Goal: Task Accomplishment & Management: Complete application form

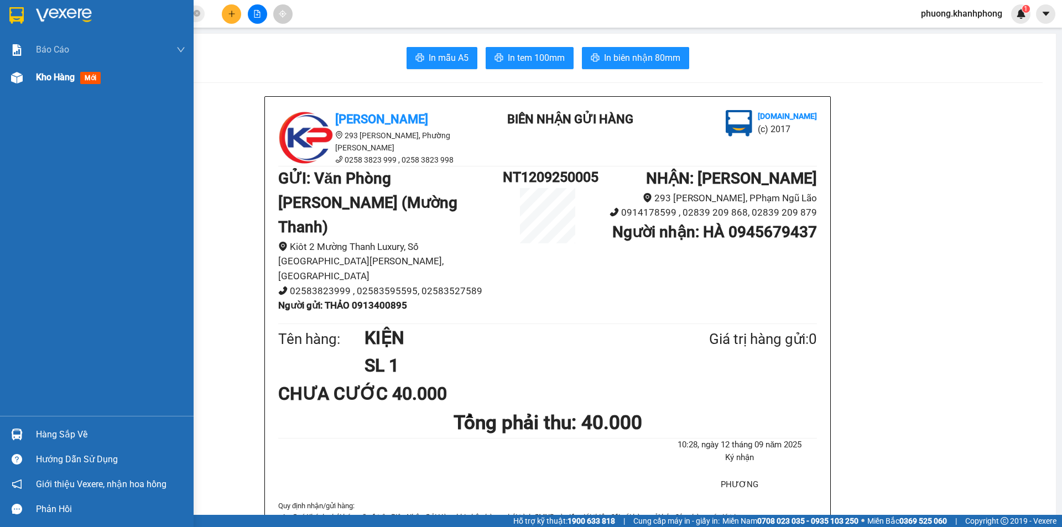
click at [17, 74] on img at bounding box center [17, 78] width 12 height 12
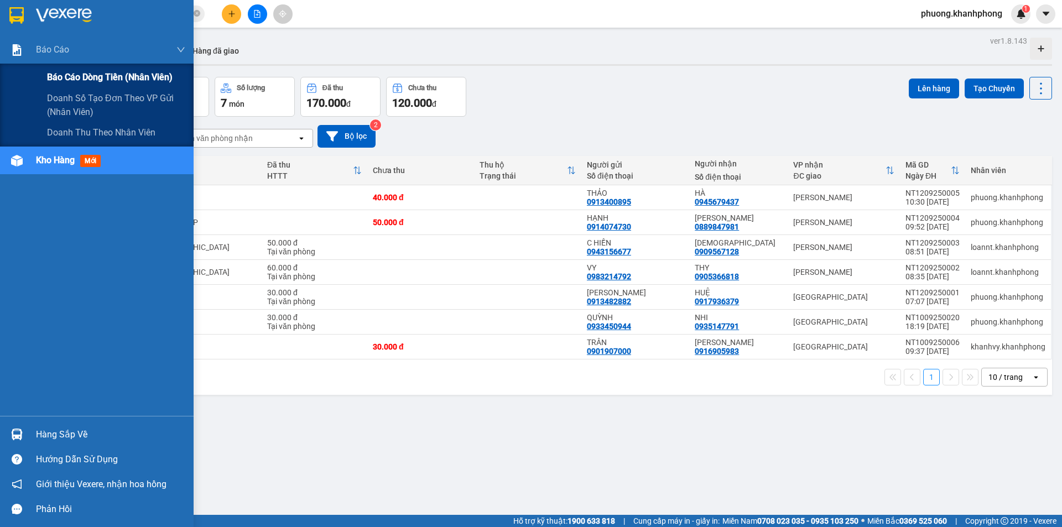
click at [95, 79] on span "Báo cáo dòng tiền (nhân viên)" at bounding box center [110, 77] width 126 height 14
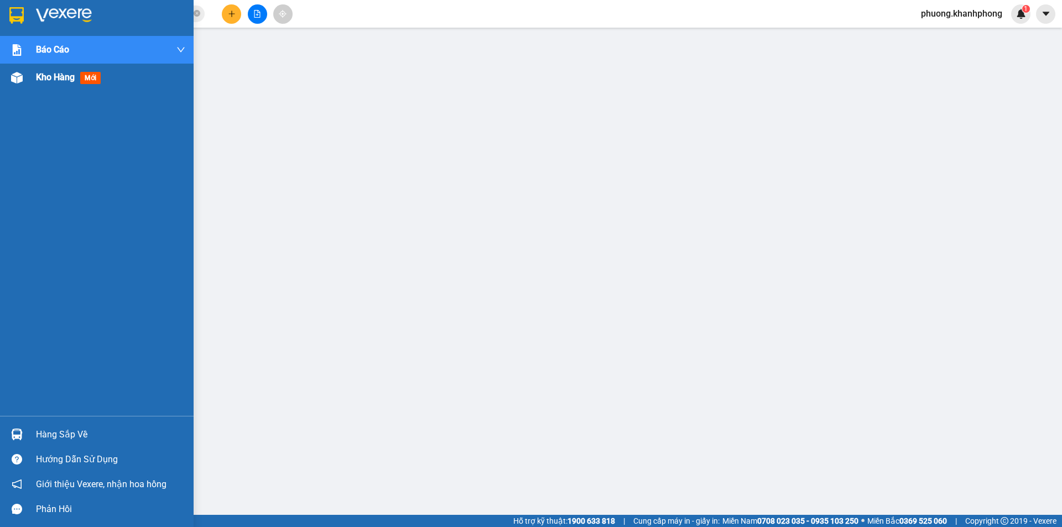
click at [14, 77] on img at bounding box center [17, 78] width 12 height 12
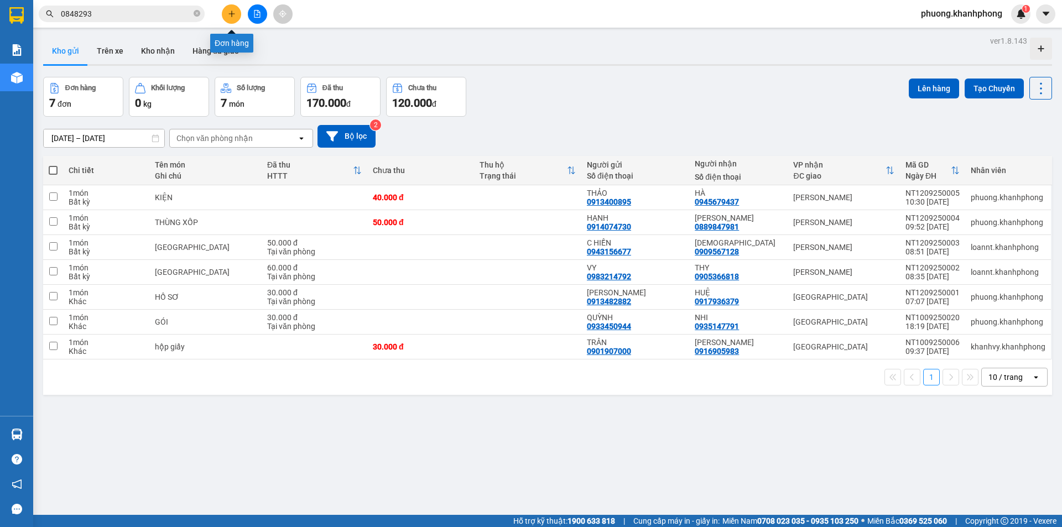
click at [237, 14] on button at bounding box center [231, 13] width 19 height 19
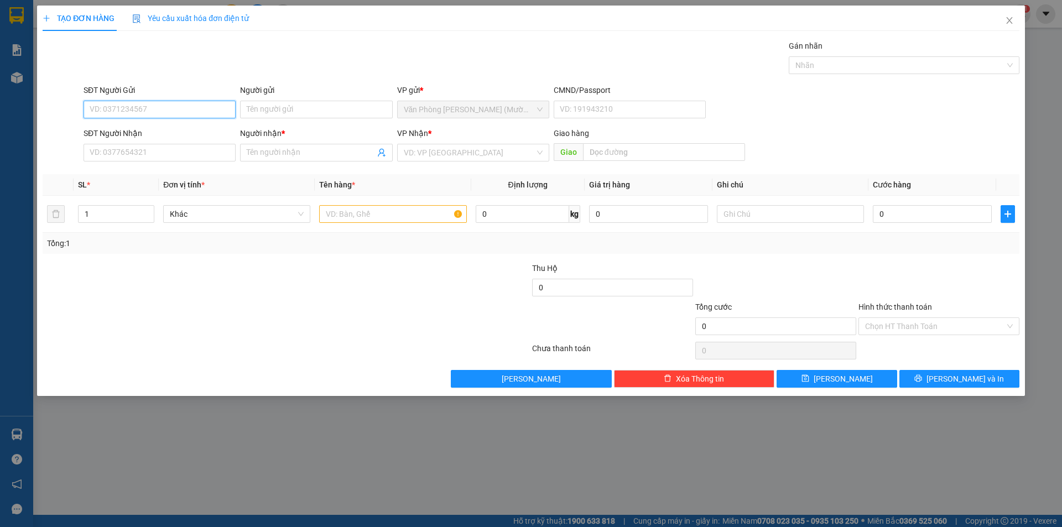
click at [108, 113] on input "SĐT Người Gửi" at bounding box center [159, 110] width 152 height 18
click at [102, 109] on input "SĐT Người Gửi" at bounding box center [159, 110] width 152 height 18
type input "0967327168"
click at [297, 110] on input "Người gửi" at bounding box center [316, 110] width 152 height 18
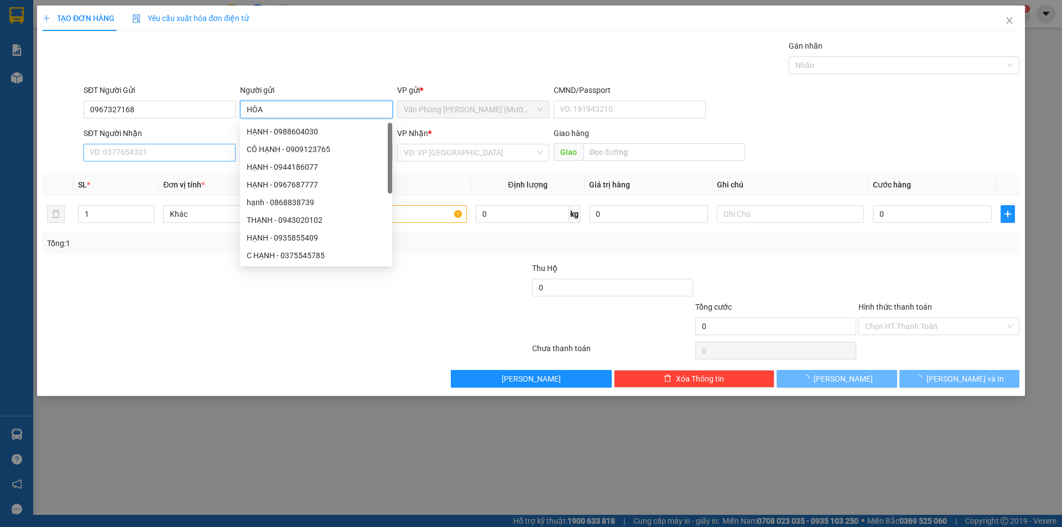
type input "HÒA"
click at [122, 148] on input "SĐT Người Nhận" at bounding box center [159, 153] width 152 height 18
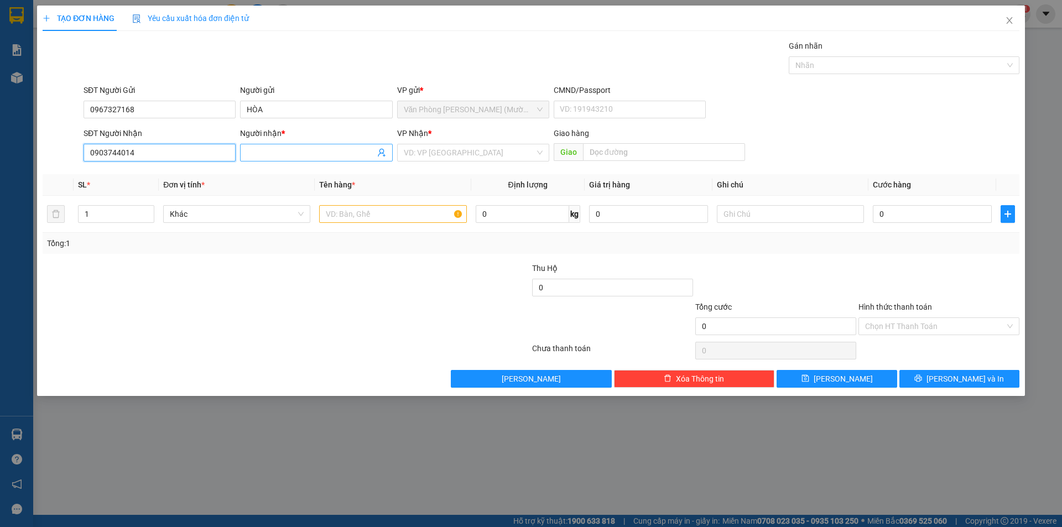
type input "0903744014"
click at [286, 151] on input "Người nhận *" at bounding box center [311, 153] width 128 height 12
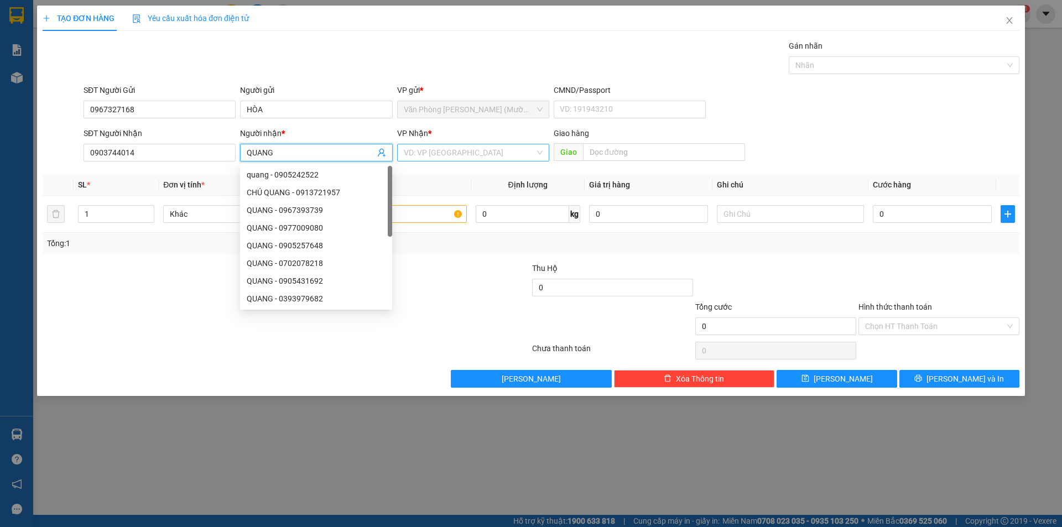
type input "QUANG"
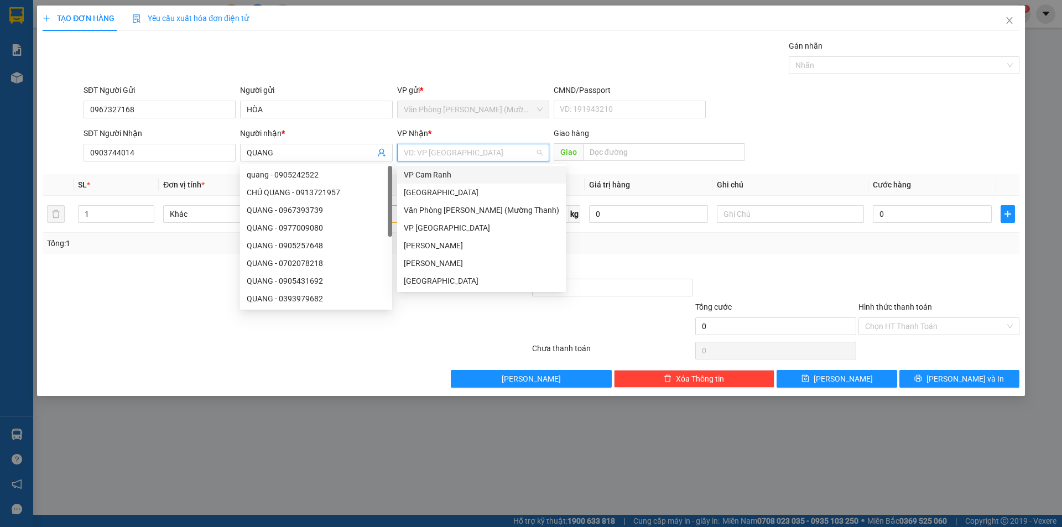
click at [449, 150] on input "search" at bounding box center [469, 152] width 131 height 17
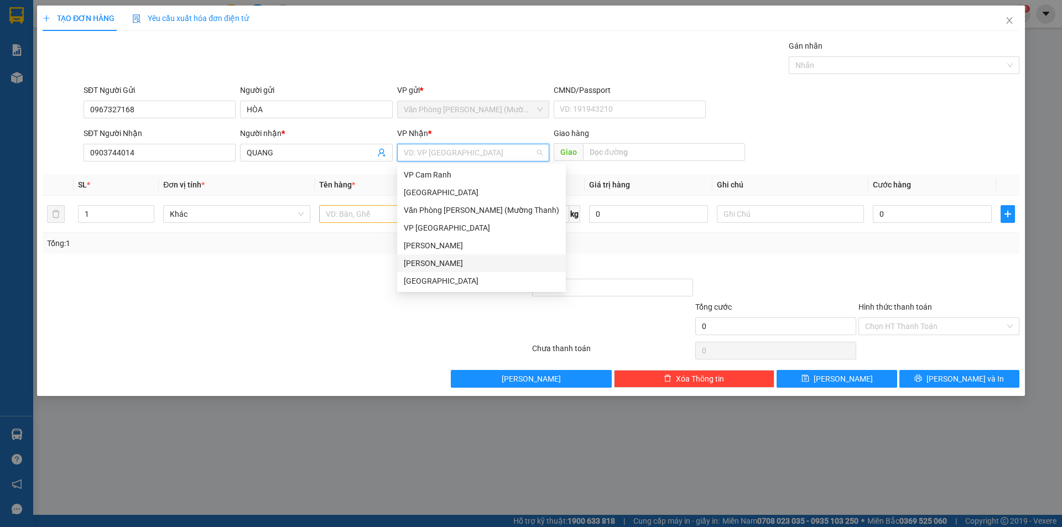
click at [444, 263] on div "[PERSON_NAME]" at bounding box center [481, 263] width 155 height 12
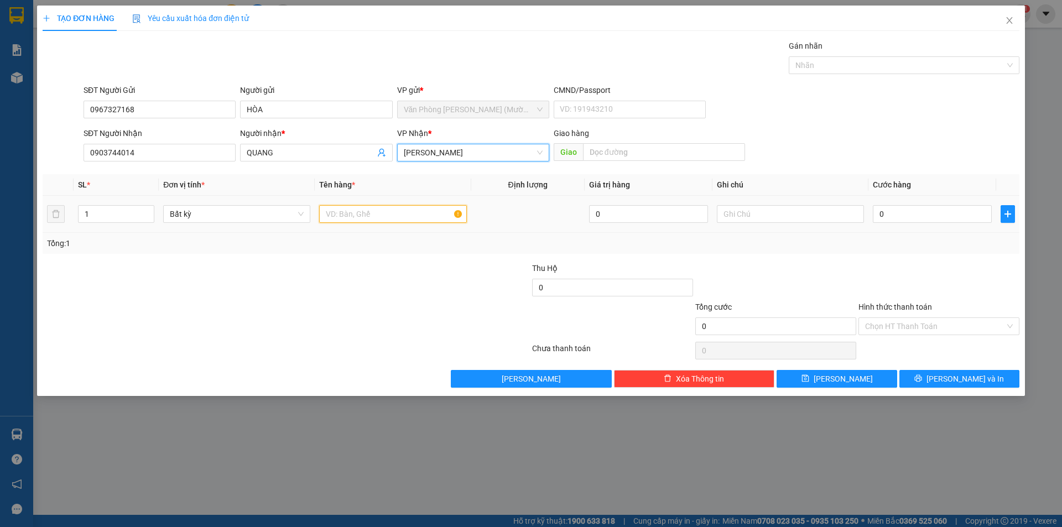
click at [369, 212] on input "text" at bounding box center [392, 214] width 147 height 18
type input "HỒ SƠ"
click at [904, 211] on input "0" at bounding box center [931, 214] width 119 height 18
type input "3"
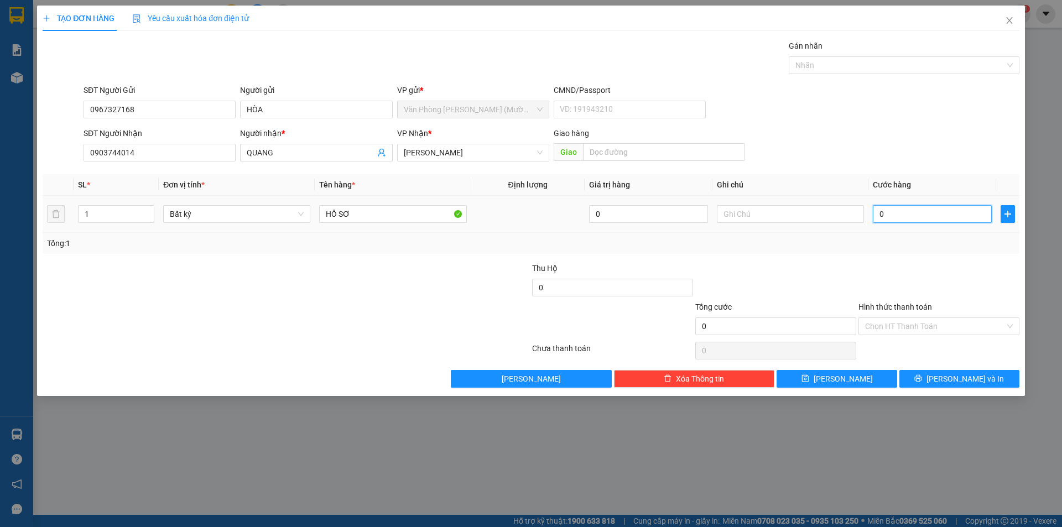
type input "3"
type input "30"
type input "30.000"
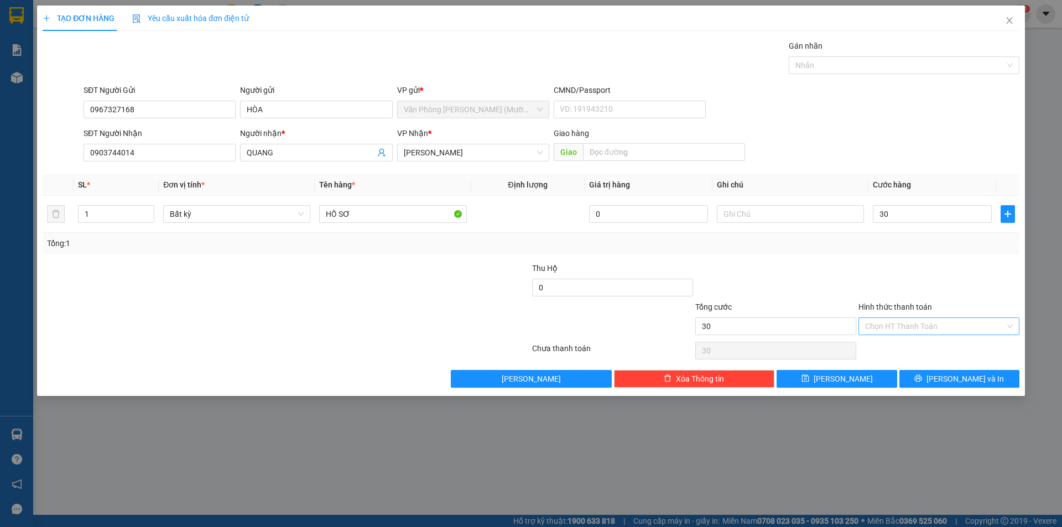
type input "30.000"
click at [908, 321] on input "Hình thức thanh toán" at bounding box center [935, 326] width 140 height 17
click at [902, 347] on div "Tại văn phòng" at bounding box center [939, 348] width 148 height 12
type input "0"
click at [947, 379] on button "Lưu và In" at bounding box center [959, 379] width 120 height 18
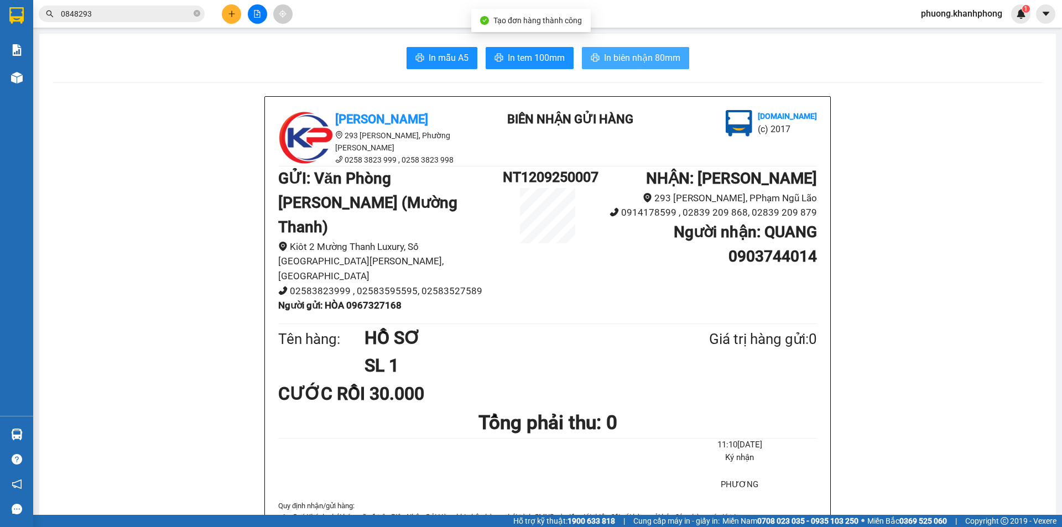
click at [647, 57] on span "In biên nhận 80mm" at bounding box center [642, 58] width 76 height 14
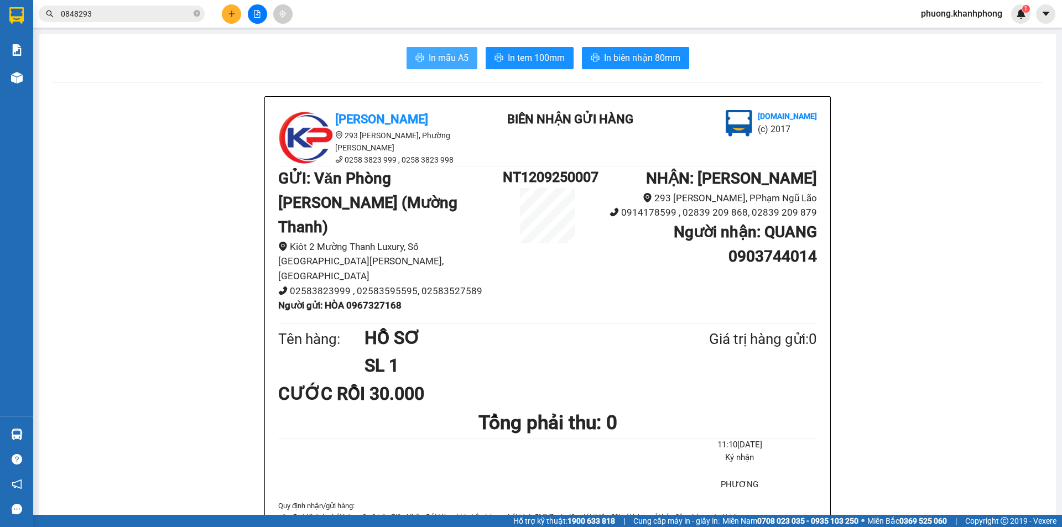
click at [455, 56] on span "In mẫu A5" at bounding box center [449, 58] width 40 height 14
click at [994, 12] on span "phuong.khanhphong" at bounding box center [961, 14] width 99 height 14
click at [937, 38] on span "Đăng xuất" at bounding box center [965, 34] width 78 height 12
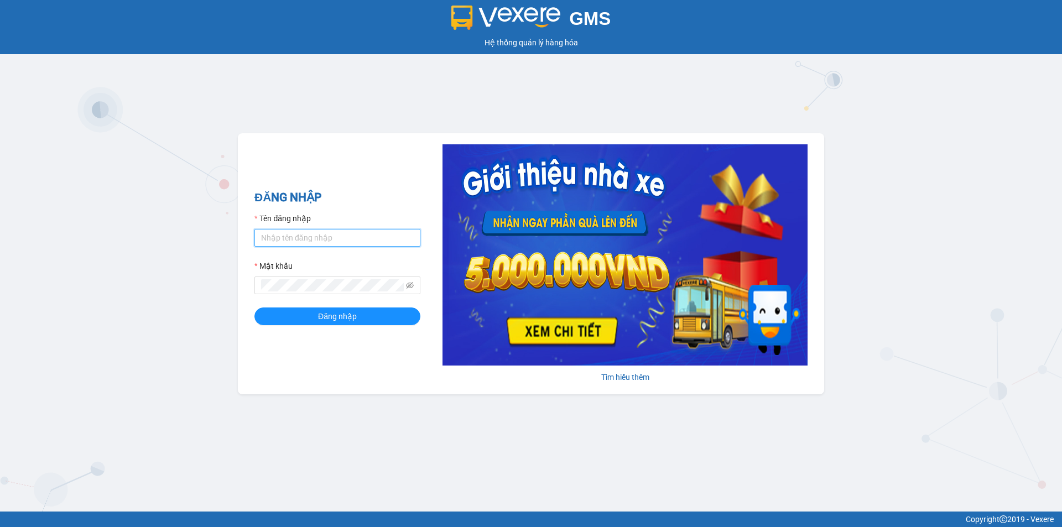
click at [319, 241] on input "Tên đăng nhập" at bounding box center [337, 238] width 166 height 18
type input "phuong.khanhphong"
click at [254, 307] on button "Đăng nhập" at bounding box center [337, 316] width 166 height 18
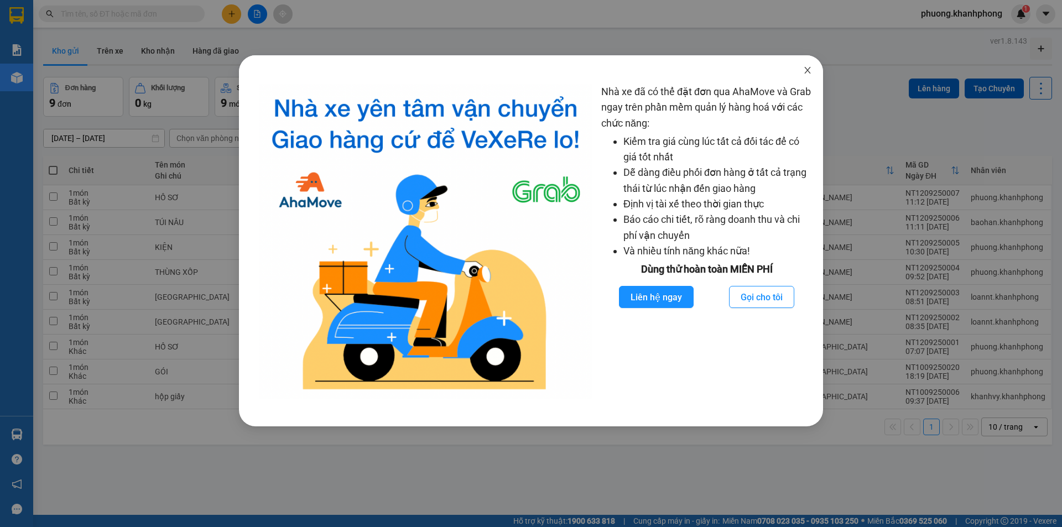
click at [804, 66] on icon "close" at bounding box center [807, 70] width 9 height 9
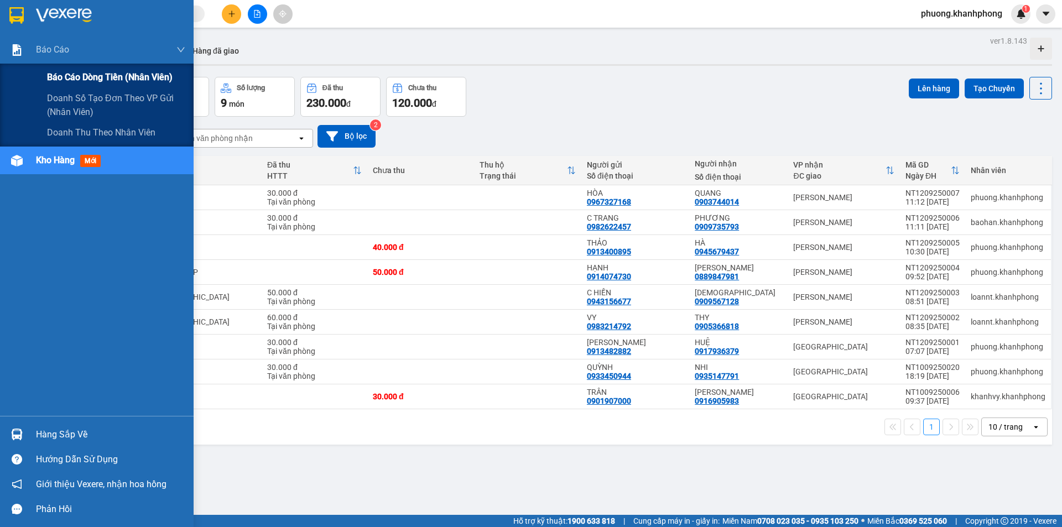
click at [81, 77] on span "Báo cáo dòng tiền (nhân viên)" at bounding box center [110, 77] width 126 height 14
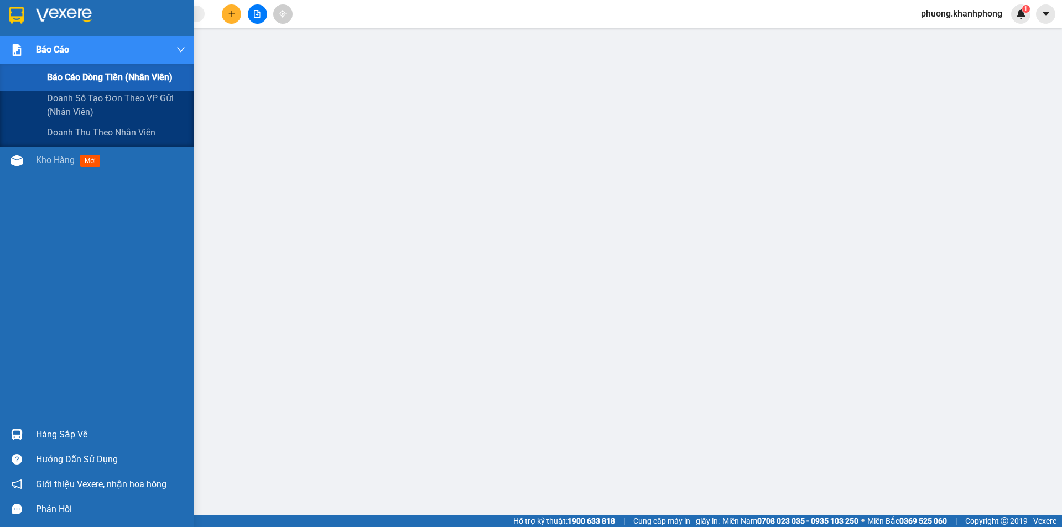
click at [76, 74] on span "Báo cáo dòng tiền (nhân viên)" at bounding box center [110, 77] width 126 height 14
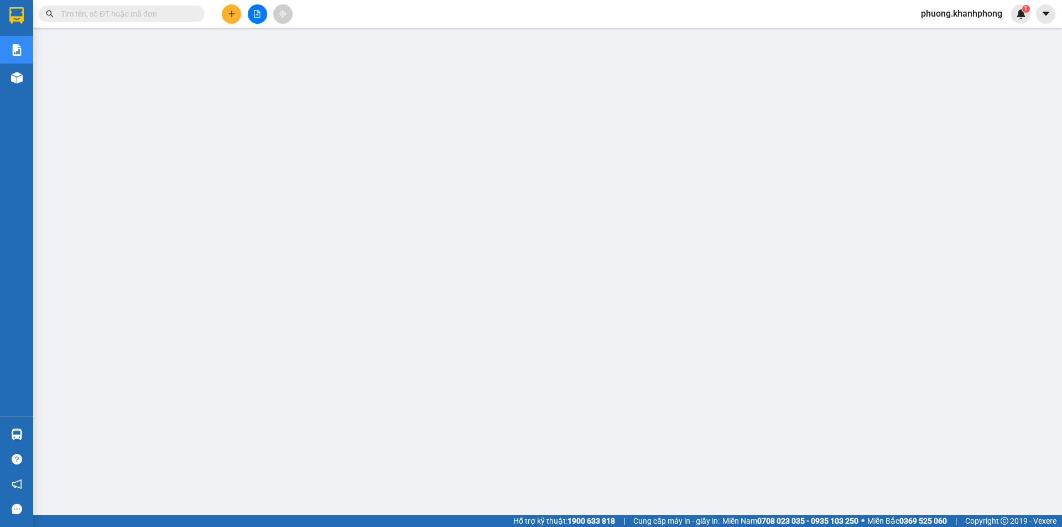
click at [952, 8] on span "phuong.khanhphong" at bounding box center [961, 14] width 99 height 14
click at [938, 33] on span "Đăng xuất" at bounding box center [965, 34] width 78 height 12
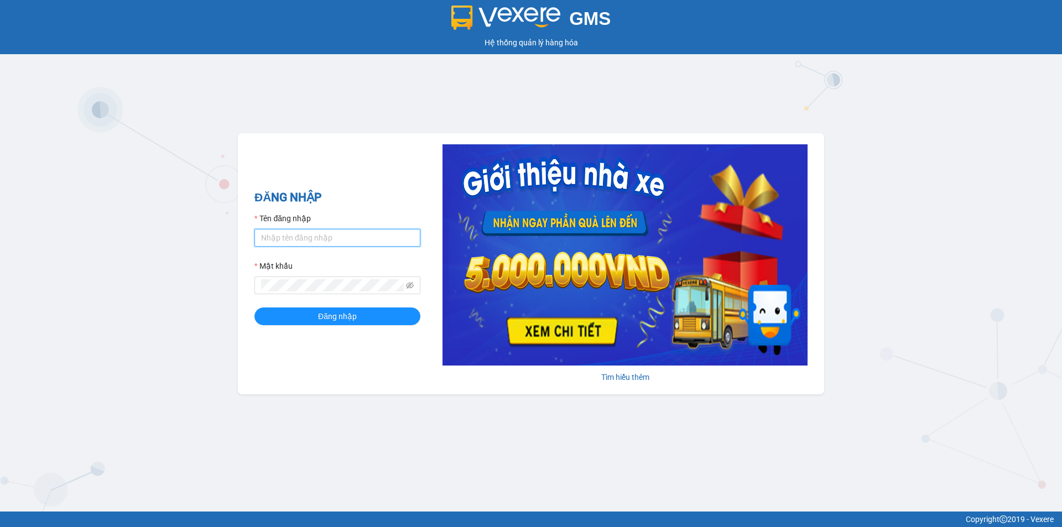
drag, startPoint x: 347, startPoint y: 234, endPoint x: 344, endPoint y: 244, distance: 10.5
click at [347, 234] on input "Tên đăng nhập" at bounding box center [337, 238] width 166 height 18
type input "minhthu.khanhphong"
click at [304, 296] on form "Tên đăng nhập minhthu.khanhphong Mật khẩu Đăng nhập" at bounding box center [337, 268] width 166 height 113
click at [254, 307] on button "Đăng nhập" at bounding box center [337, 316] width 166 height 18
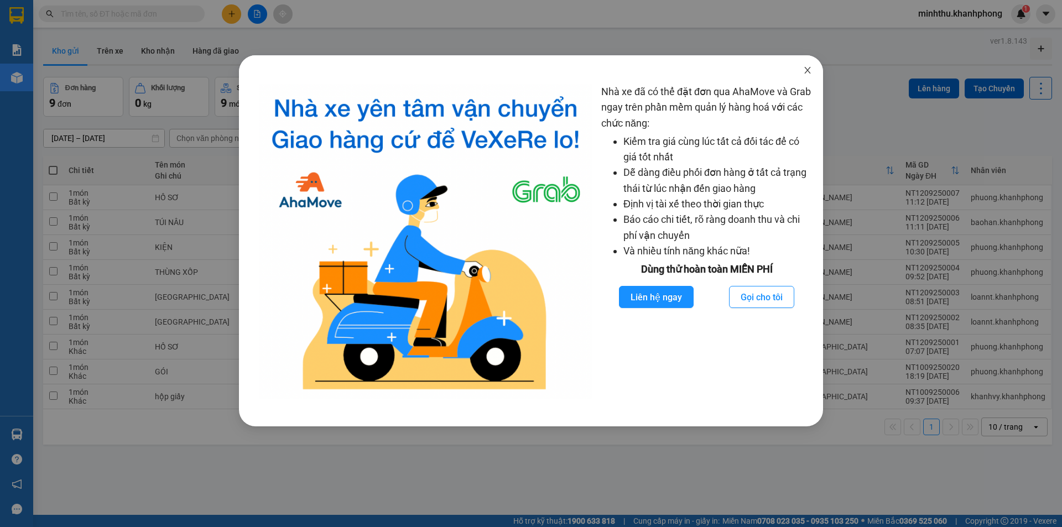
click at [811, 72] on icon "close" at bounding box center [807, 70] width 9 height 9
